Goal: Navigation & Orientation: Find specific page/section

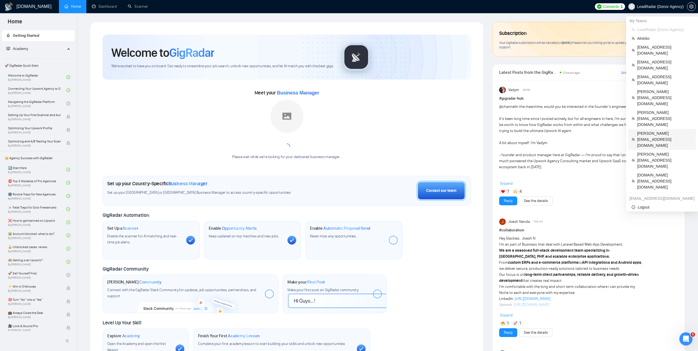
click at [646, 130] on span "[PERSON_NAME][EMAIL_ADDRESS][DOMAIN_NAME]" at bounding box center [664, 139] width 55 height 18
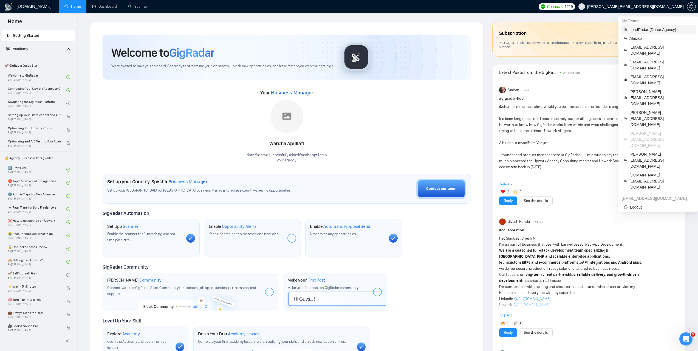
click at [638, 30] on span "LeadRadar (Donor Agency)" at bounding box center [660, 30] width 63 height 6
